Goal: Navigation & Orientation: Understand site structure

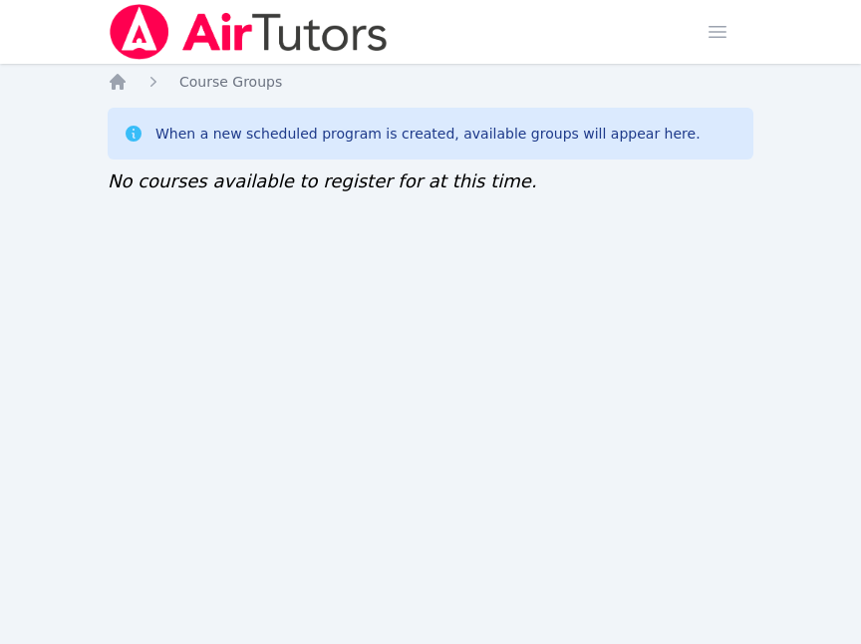
click at [712, 380] on div "Home Sessions Study Groups Students Messages Open user menu [PERSON_NAME] Open …" at bounding box center [430, 322] width 861 height 644
click at [750, 380] on div "Home Sessions Study Groups Students Messages Open user menu [PERSON_NAME] Open …" at bounding box center [430, 322] width 861 height 644
click at [725, 380] on div "Home Sessions Study Groups Students Messages Open user menu [PERSON_NAME] Open …" at bounding box center [430, 322] width 861 height 644
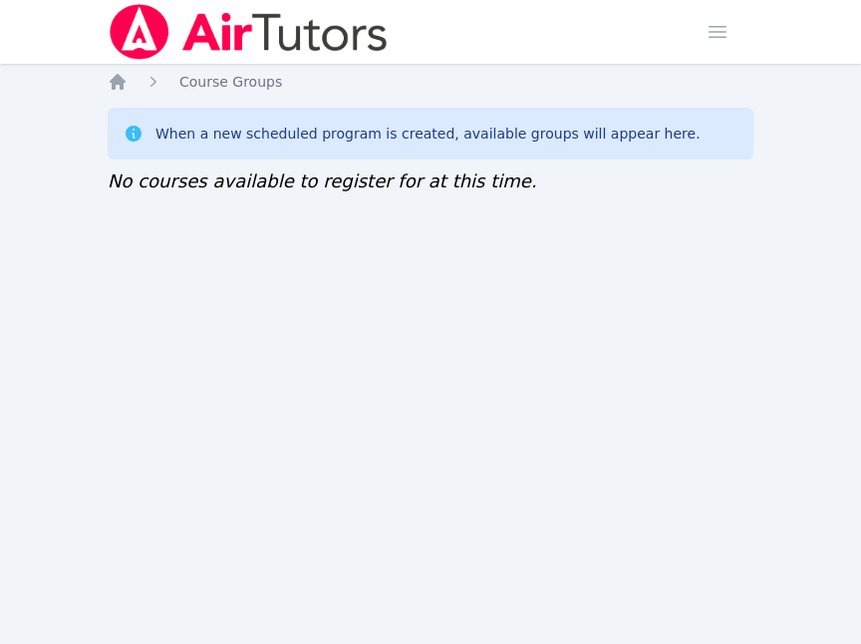
click at [725, 380] on div "Home Sessions Study Groups Students Messages Open user menu [PERSON_NAME] Open …" at bounding box center [430, 322] width 861 height 644
click at [44, 380] on div "Home Sessions Study Groups Students Messages Open user menu [PERSON_NAME] Open …" at bounding box center [430, 322] width 861 height 644
click at [78, 380] on div "Home Sessions Study Groups Students Messages Open user menu [PERSON_NAME] Open …" at bounding box center [430, 322] width 861 height 644
click at [64, 466] on div "Home Sessions Study Groups Students Messages Open user menu [PERSON_NAME] Open …" at bounding box center [430, 322] width 861 height 644
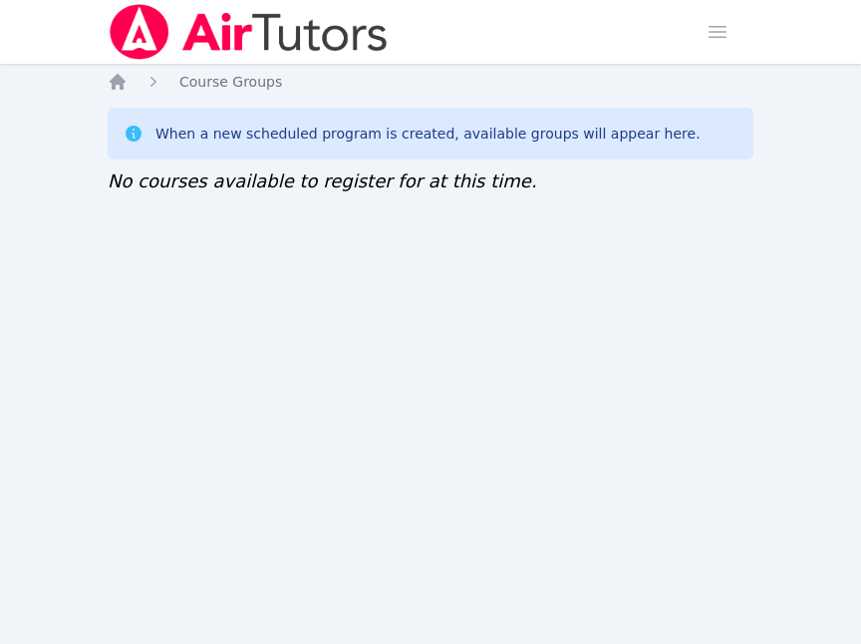
click at [28, 380] on div "Home Sessions Study Groups Students Messages Open user menu [PERSON_NAME] Open …" at bounding box center [430, 322] width 861 height 644
click at [104, 380] on div "Home Sessions Study Groups Students Messages Open user menu [PERSON_NAME] Open …" at bounding box center [430, 322] width 861 height 644
click at [725, 380] on div "Home Sessions Study Groups Students Messages Open user menu [PERSON_NAME] Open …" at bounding box center [430, 322] width 861 height 644
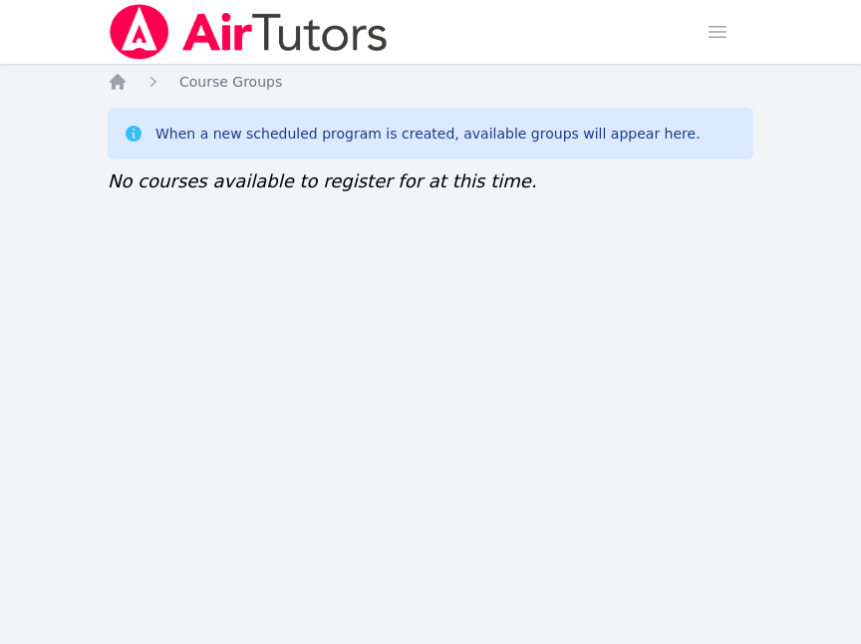
click at [725, 380] on div "Home Sessions Study Groups Students Messages Open user menu [PERSON_NAME] Open …" at bounding box center [430, 322] width 861 height 644
click at [45, 466] on div "Home Sessions Study Groups Students Messages Open user menu [PERSON_NAME] Open …" at bounding box center [430, 322] width 861 height 644
click at [726, 380] on div "Home Sessions Study Groups Students Messages Open user menu [PERSON_NAME] Open …" at bounding box center [430, 322] width 861 height 644
click at [167, 509] on div "Home Sessions Study Groups Students Messages Open user menu [PERSON_NAME] Open …" at bounding box center [430, 322] width 861 height 644
click at [70, 380] on div "Home Sessions Study Groups Students Messages Open user menu [PERSON_NAME] Open …" at bounding box center [430, 322] width 861 height 644
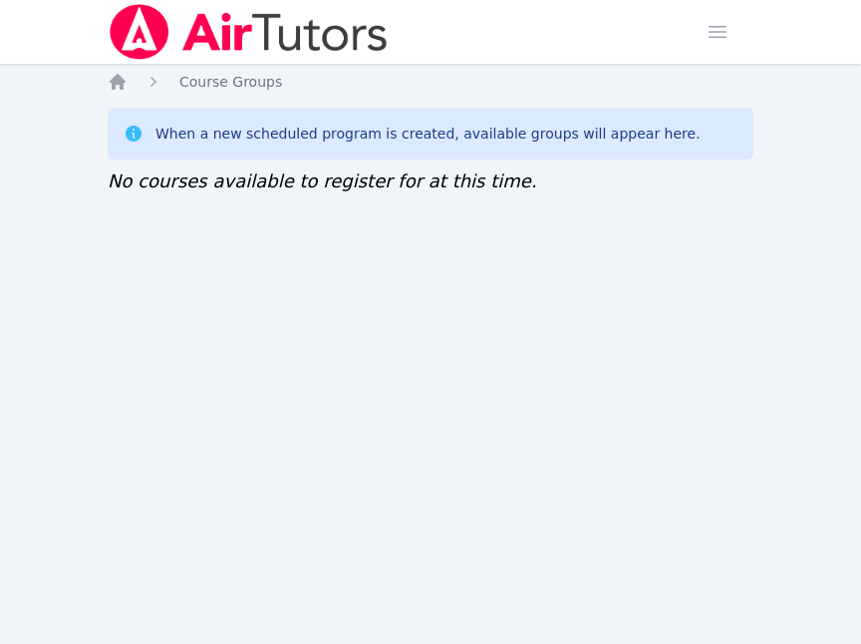
click at [728, 380] on div "Home Sessions Study Groups Students Messages Open user menu [PERSON_NAME] Open …" at bounding box center [430, 322] width 861 height 644
click at [52, 380] on div "Home Sessions Study Groups Students Messages Open user menu [PERSON_NAME] Open …" at bounding box center [430, 322] width 861 height 644
click at [44, 380] on div "Home Sessions Study Groups Students Messages Open user menu [PERSON_NAME] Open …" at bounding box center [430, 322] width 861 height 644
click at [53, 380] on div "Home Sessions Study Groups Students Messages Open user menu [PERSON_NAME] Open …" at bounding box center [430, 322] width 861 height 644
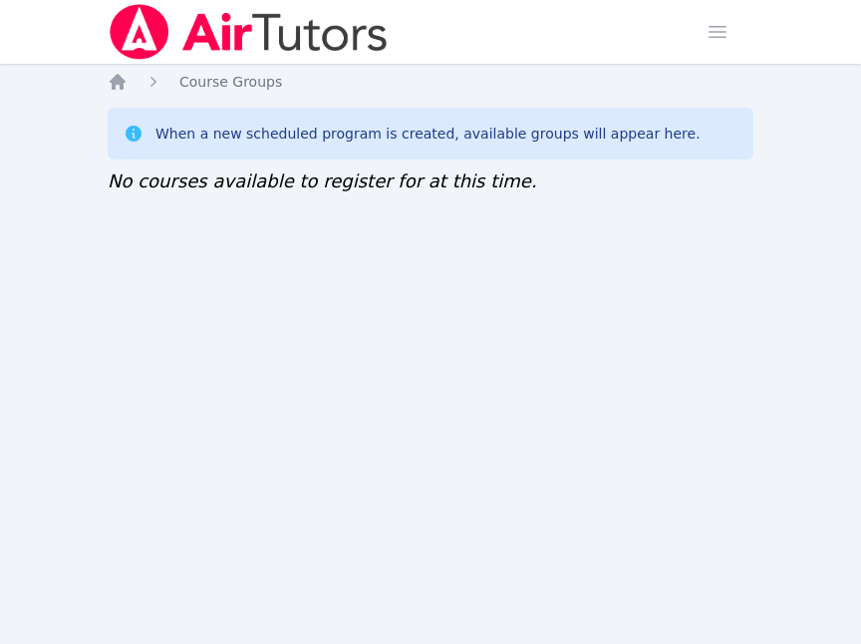
click at [851, 380] on div "Home Sessions Study Groups Students Messages Open user menu [PERSON_NAME] Open …" at bounding box center [430, 322] width 861 height 644
click at [39, 466] on div "Home Sessions Study Groups Students Messages Open user menu [PERSON_NAME] Open …" at bounding box center [430, 322] width 861 height 644
click at [619, 380] on div "Home Sessions Study Groups Students Messages Open user menu [PERSON_NAME] Open …" at bounding box center [430, 322] width 861 height 644
click at [764, 380] on div "Home Sessions Study Groups Students Messages Open user menu [PERSON_NAME] Open …" at bounding box center [430, 322] width 861 height 644
